Goal: Information Seeking & Learning: Learn about a topic

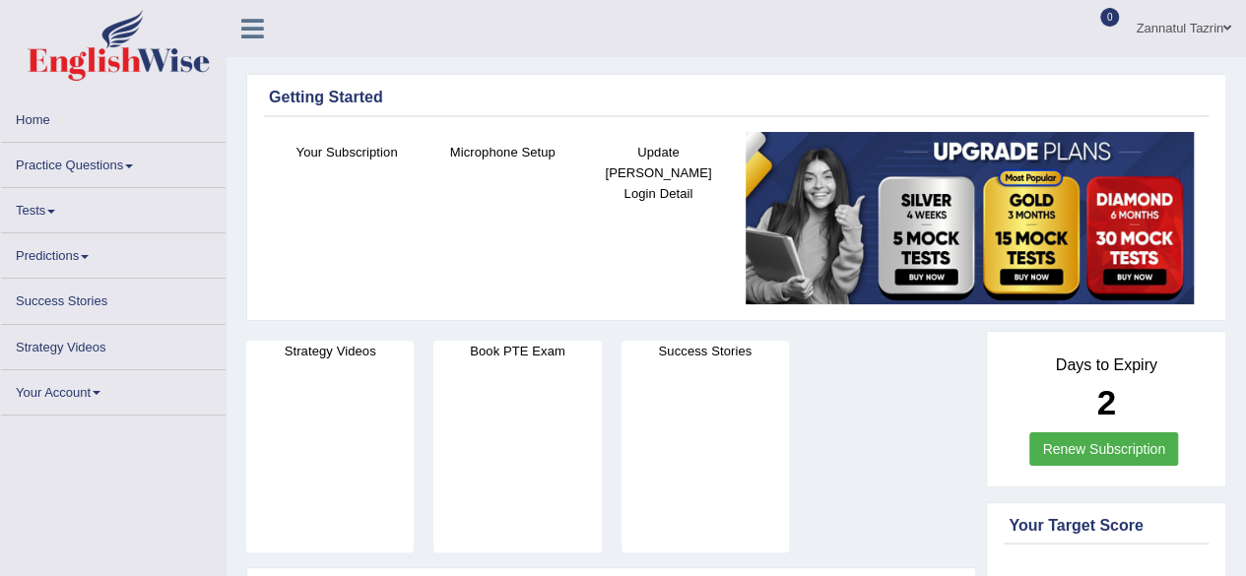
click at [1226, 24] on span at bounding box center [1227, 28] width 8 height 13
click at [848, 384] on div "Strategy Videos Book PTE Exam Success Stories" at bounding box center [610, 449] width 749 height 236
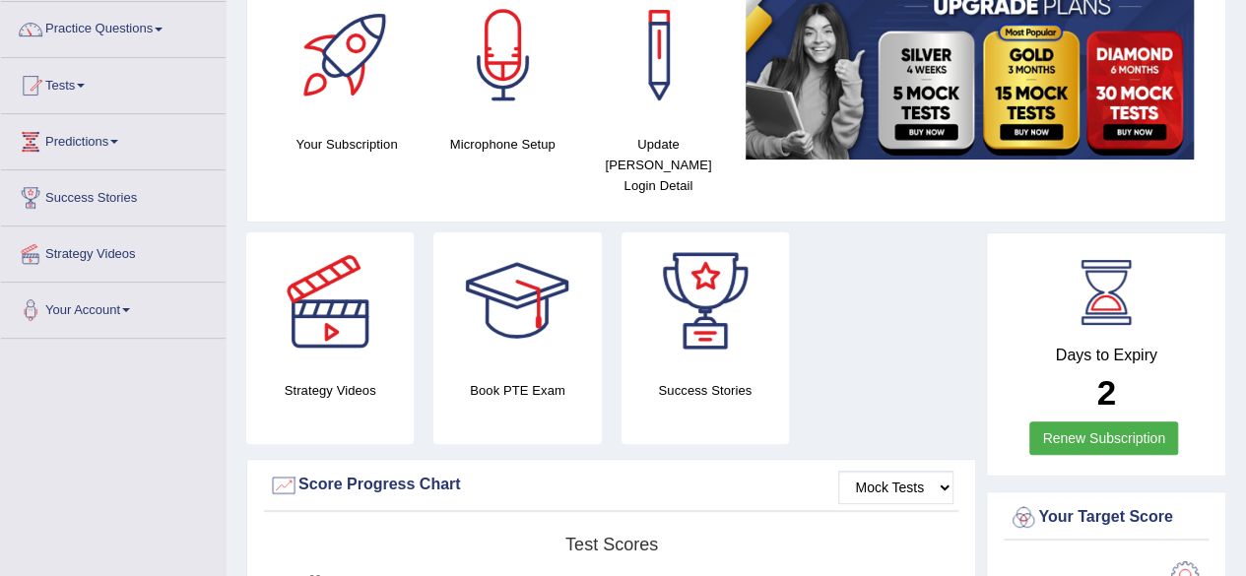
scroll to position [146, 0]
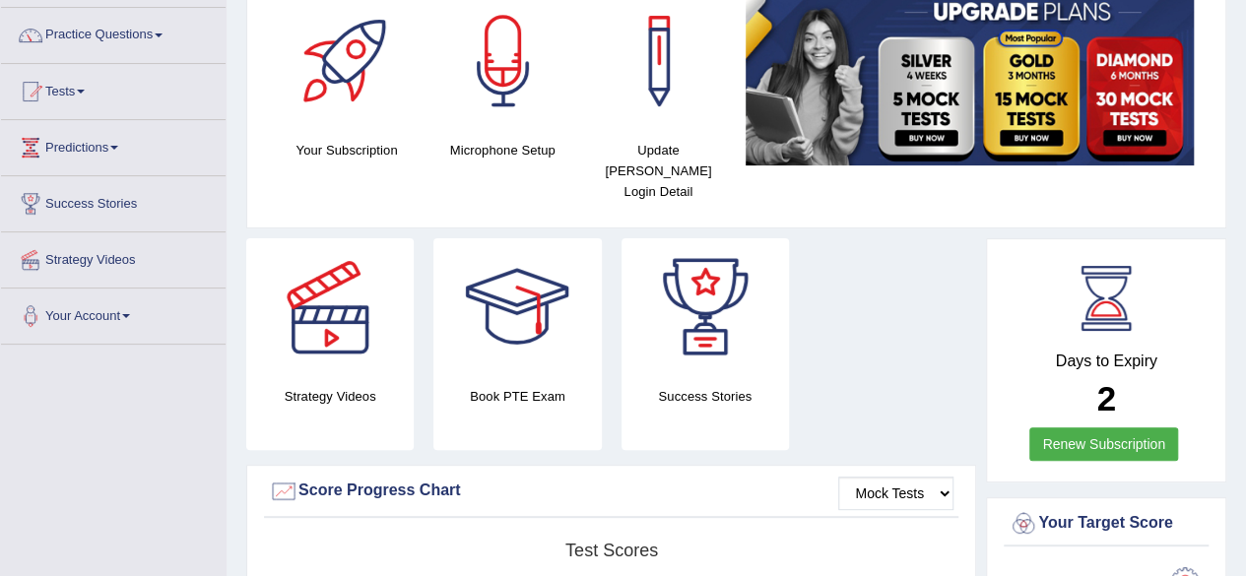
click at [521, 386] on h4 "Book PTE Exam" at bounding box center [516, 396] width 167 height 21
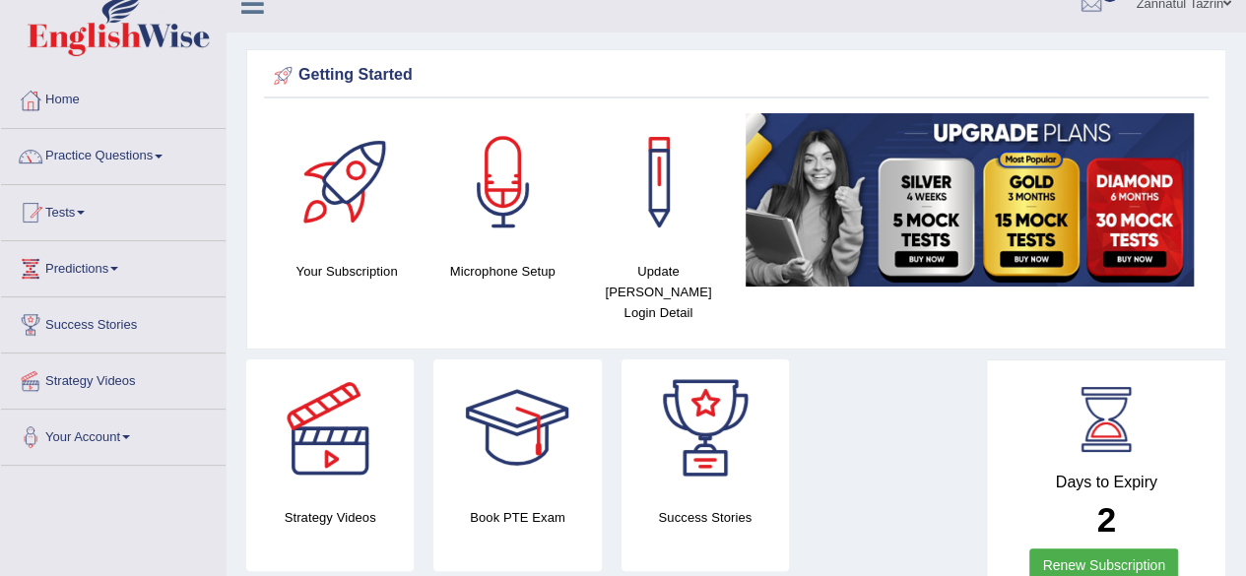
scroll to position [0, 0]
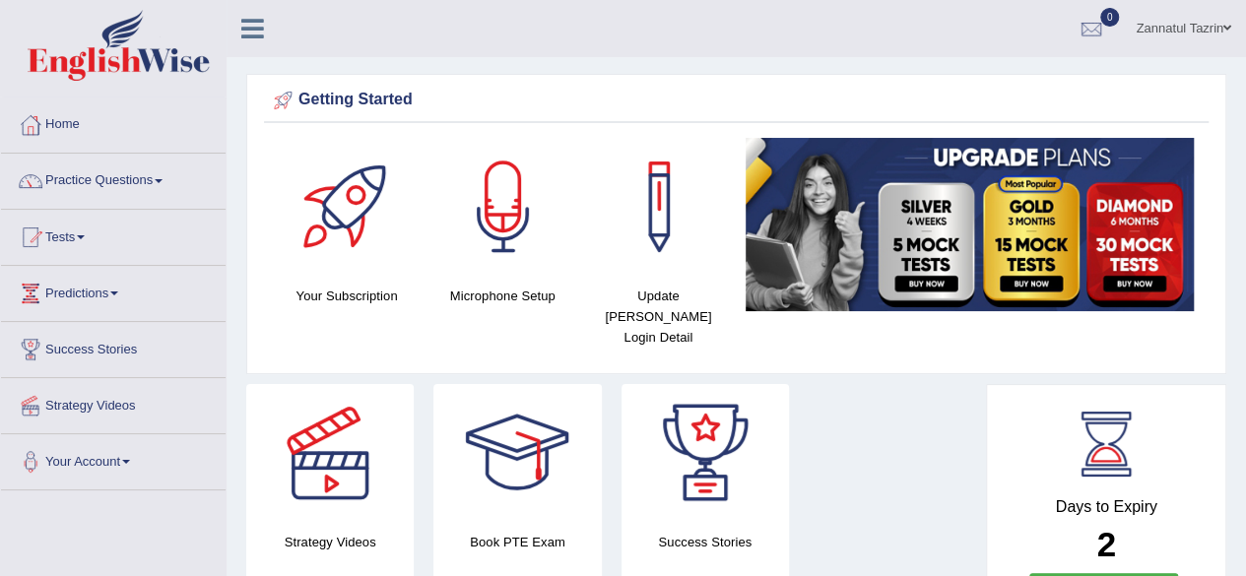
click at [164, 175] on link "Practice Questions" at bounding box center [113, 178] width 225 height 49
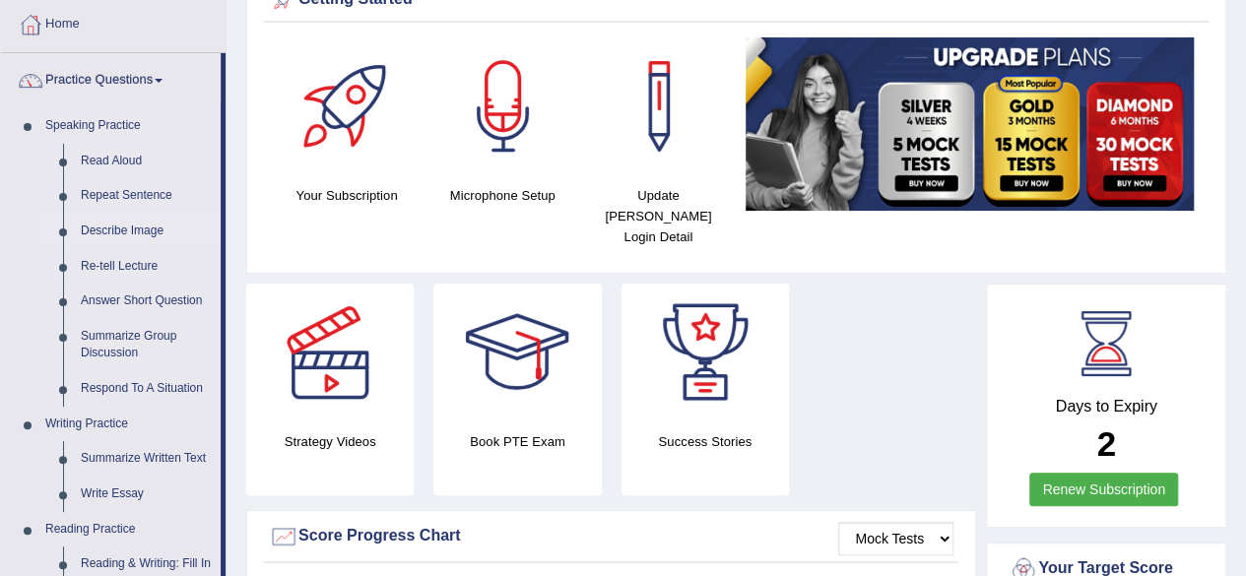
scroll to position [114, 0]
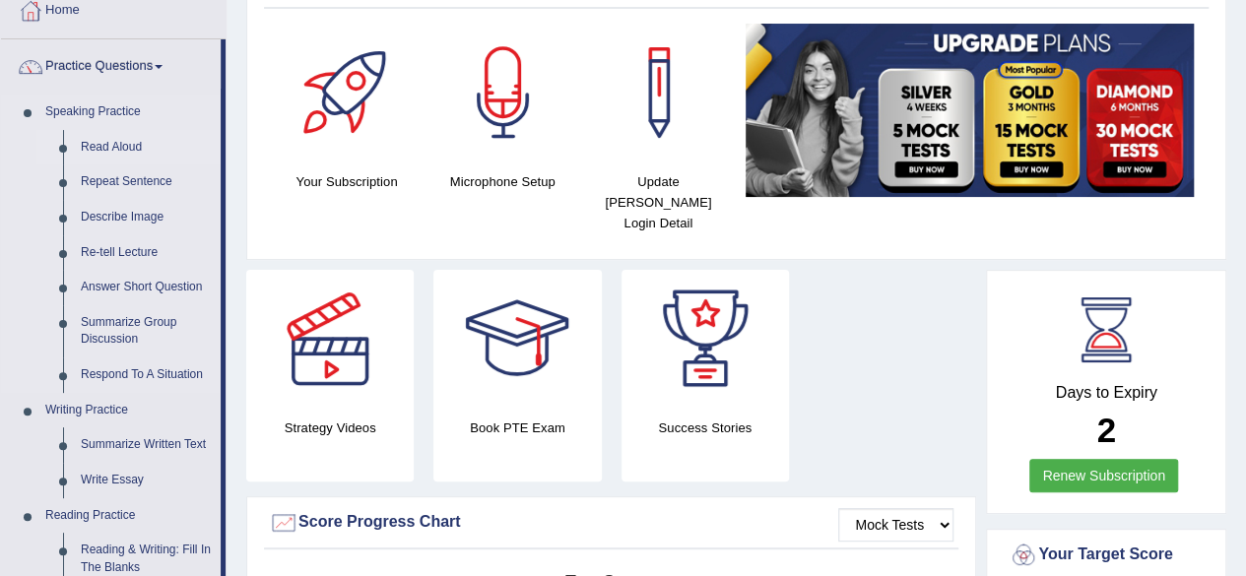
click at [111, 144] on link "Read Aloud" at bounding box center [146, 147] width 149 height 35
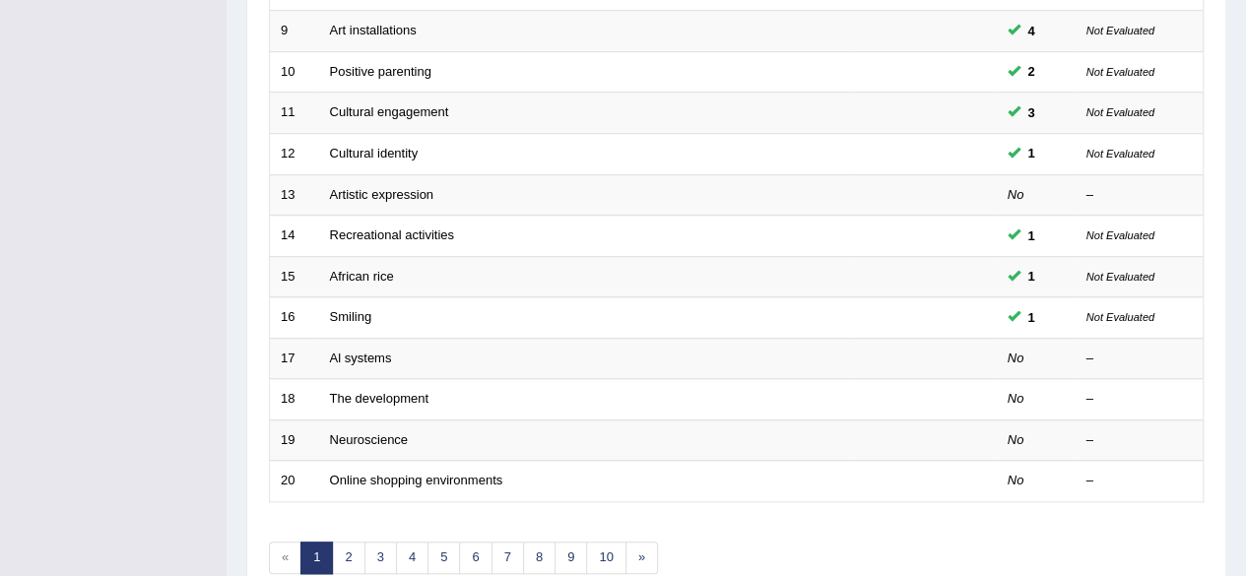
scroll to position [627, 0]
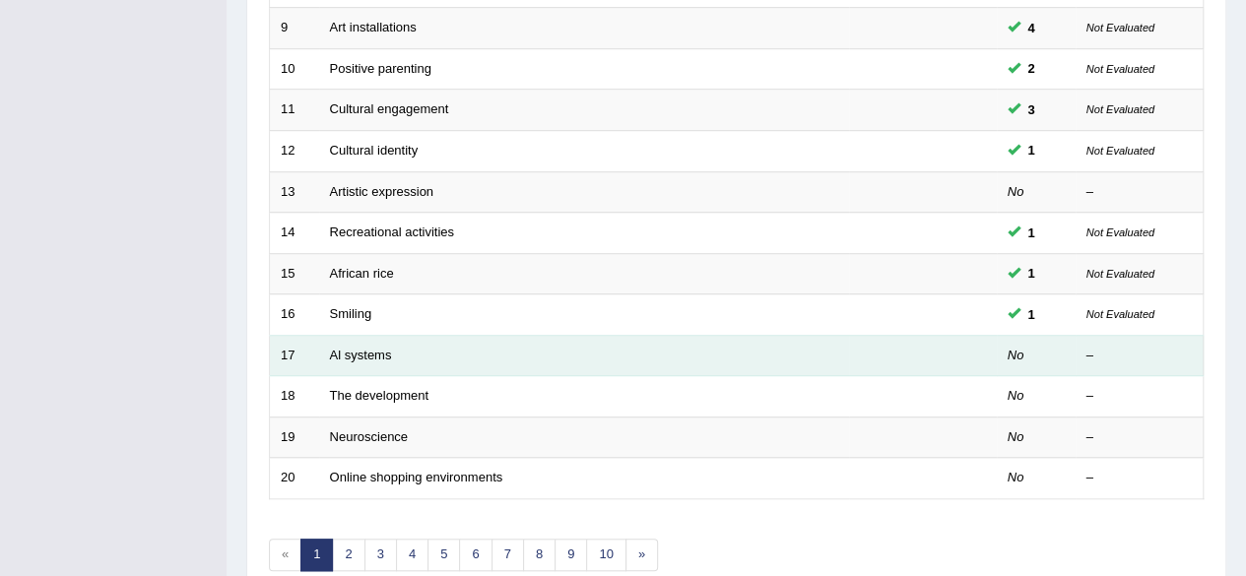
click at [355, 355] on td "Al systems" at bounding box center [584, 355] width 530 height 41
click at [360, 349] on link "Al systems" at bounding box center [361, 355] width 62 height 15
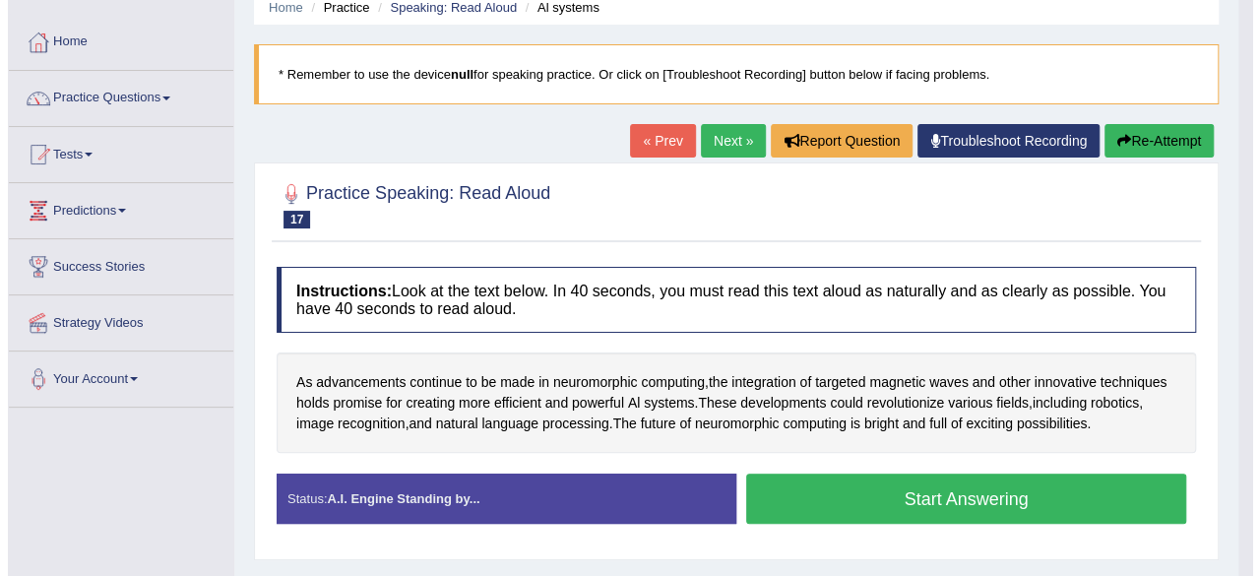
scroll to position [82, 0]
